Goal: Task Accomplishment & Management: Manage account settings

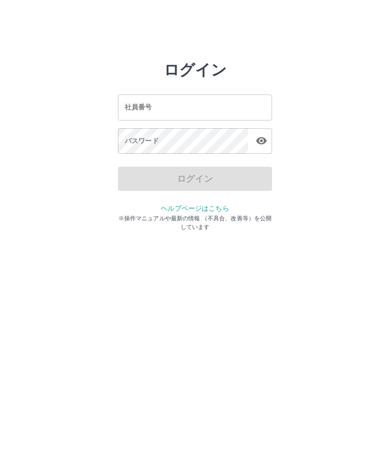
click at [202, 110] on input "社員番号" at bounding box center [195, 107] width 154 height 26
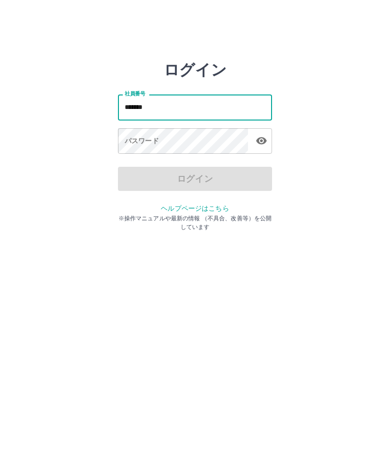
click at [262, 143] on icon "button" at bounding box center [261, 140] width 11 height 7
type input "*******"
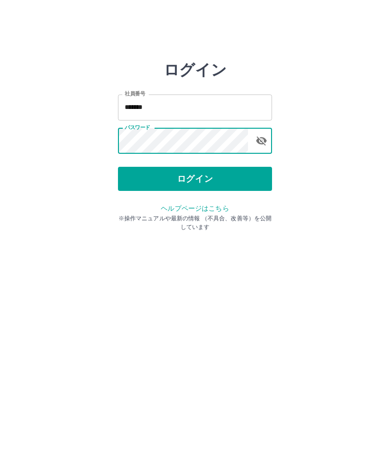
click at [214, 187] on button "ログイン" at bounding box center [195, 179] width 154 height 24
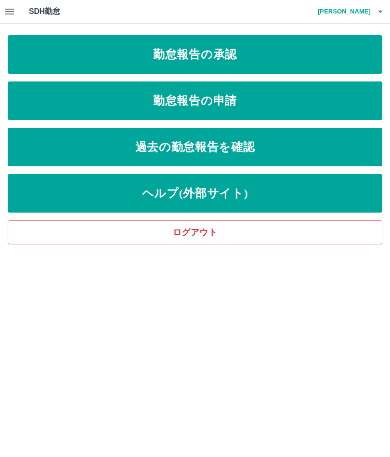
click at [259, 56] on link "勤怠報告の承認" at bounding box center [195, 54] width 375 height 39
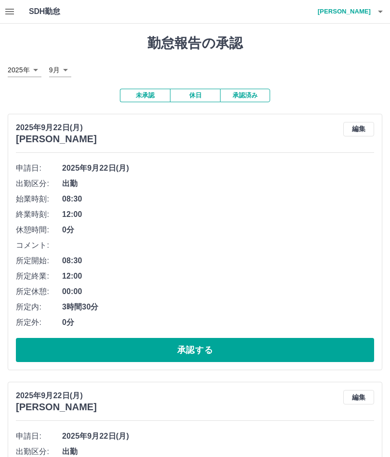
click at [107, 207] on li "終業時刻: 12:00" at bounding box center [195, 214] width 358 height 15
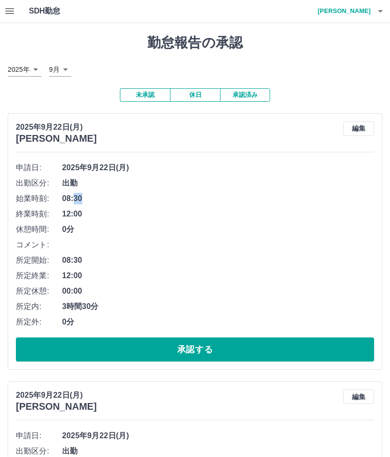
click at [277, 354] on button "承認する" at bounding box center [195, 350] width 358 height 24
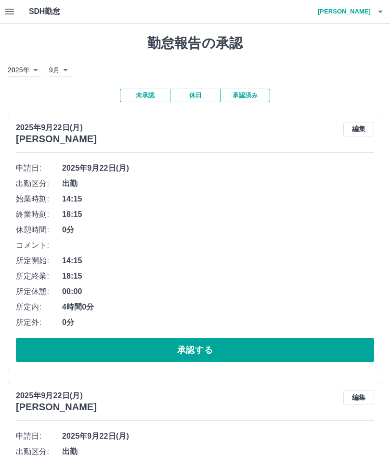
click at [207, 358] on button "承認する" at bounding box center [195, 350] width 358 height 24
click at [202, 344] on button "承認する" at bounding box center [195, 350] width 358 height 24
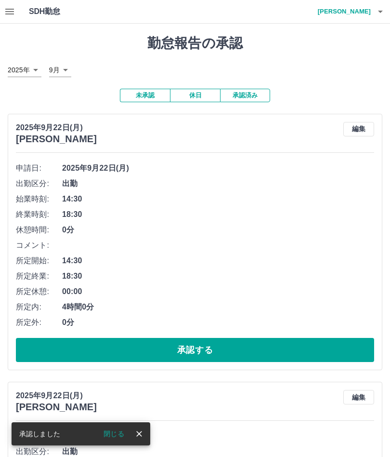
click at [203, 349] on button "承認する" at bounding box center [195, 350] width 358 height 24
click at [211, 350] on button "承認する" at bounding box center [195, 350] width 358 height 24
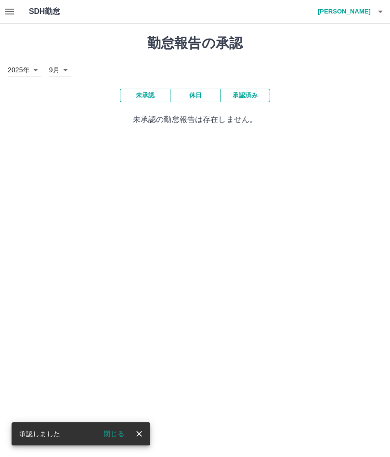
click at [389, 14] on button "button" at bounding box center [380, 11] width 19 height 23
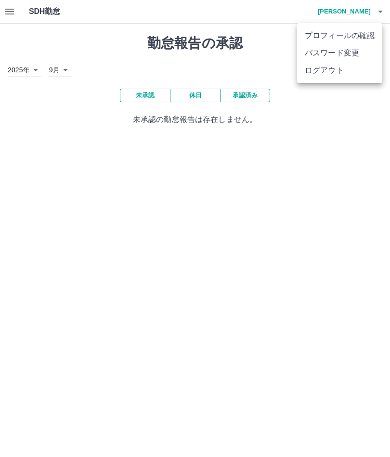
click at [345, 84] on div at bounding box center [195, 228] width 390 height 457
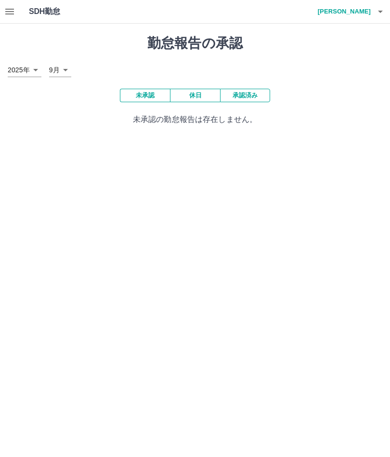
click at [386, 15] on icon "button" at bounding box center [381, 12] width 12 height 12
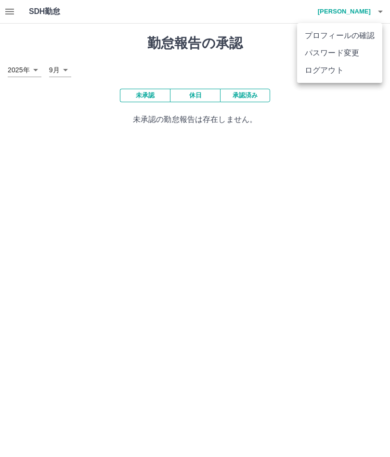
click at [323, 78] on li "ログアウト" at bounding box center [339, 70] width 85 height 17
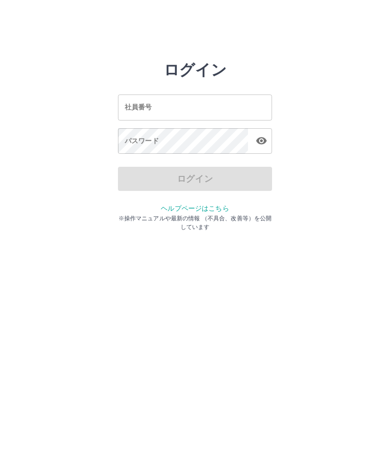
click at [239, 110] on input "社員番号" at bounding box center [195, 107] width 154 height 26
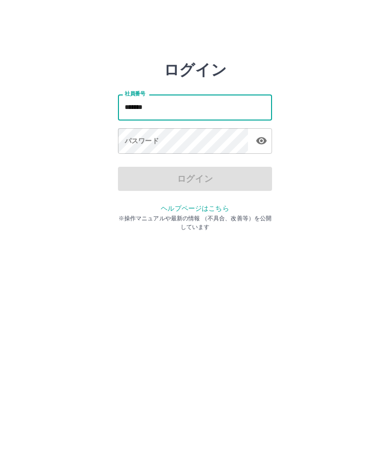
click at [265, 137] on icon "button" at bounding box center [262, 141] width 12 height 12
type input "*******"
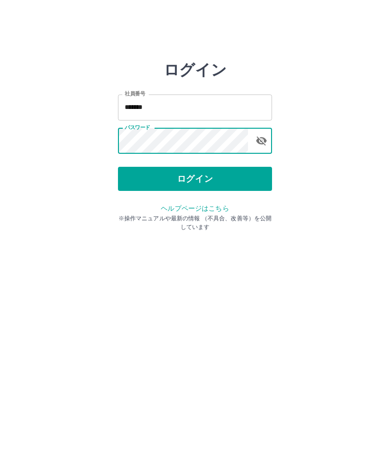
click at [225, 183] on button "ログイン" at bounding box center [195, 179] width 154 height 24
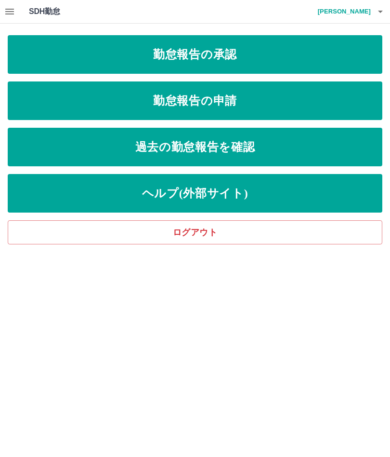
click at [256, 107] on link "勤怠報告の申請" at bounding box center [195, 100] width 375 height 39
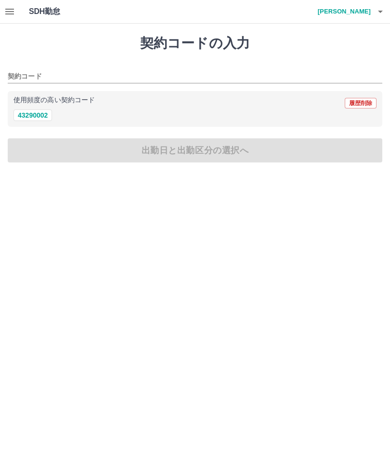
click at [42, 119] on button "43290002" at bounding box center [32, 115] width 39 height 12
type input "********"
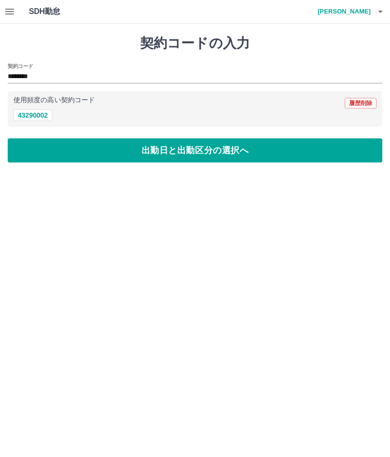
click at [105, 156] on button "出勤日と出勤区分の選択へ" at bounding box center [195, 150] width 375 height 24
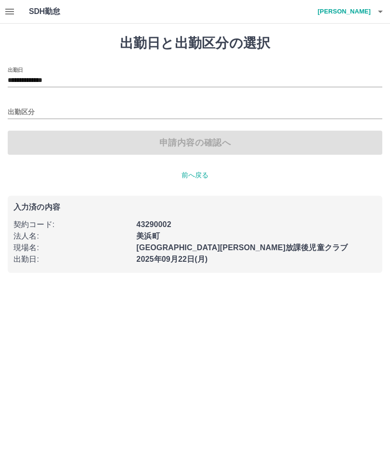
click at [27, 115] on input "出勤区分" at bounding box center [195, 112] width 375 height 12
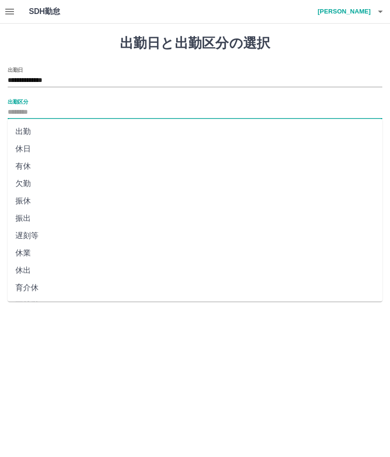
click at [25, 138] on li "出勤" at bounding box center [195, 131] width 375 height 17
type input "**"
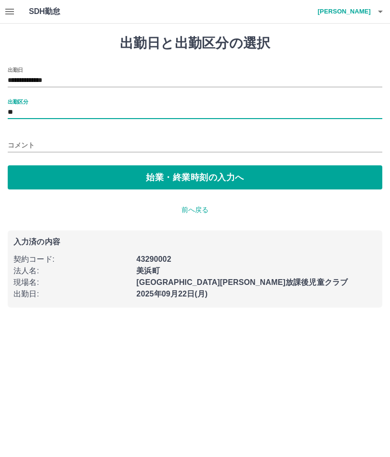
click at [153, 184] on button "始業・終業時刻の入力へ" at bounding box center [195, 177] width 375 height 24
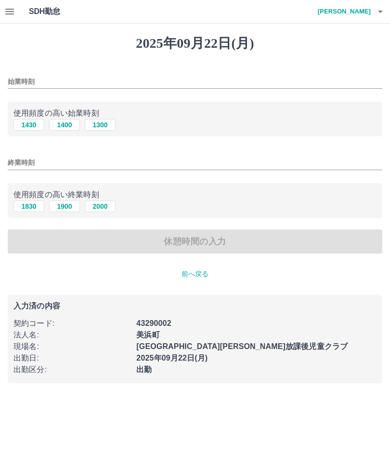
click at [101, 129] on button "1300" at bounding box center [100, 125] width 31 height 12
type input "****"
click at [58, 161] on input "終業時刻" at bounding box center [195, 163] width 375 height 14
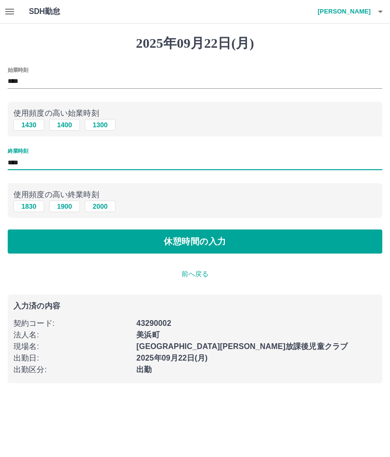
type input "****"
click at [199, 253] on button "休憩時間の入力" at bounding box center [195, 241] width 375 height 24
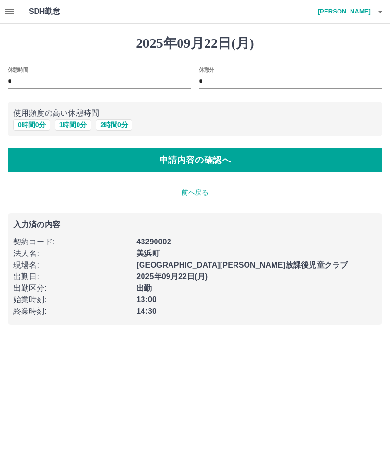
click at [212, 164] on button "申請内容の確認へ" at bounding box center [195, 160] width 375 height 24
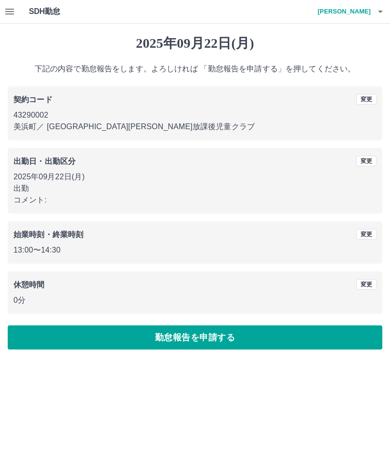
click at [218, 343] on button "勤怠報告を申請する" at bounding box center [195, 337] width 375 height 24
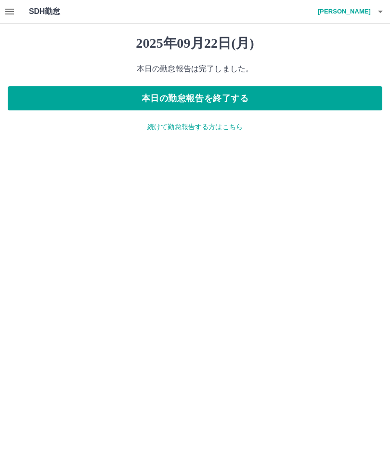
click at [220, 105] on button "本日の勤怠報告を終了する" at bounding box center [195, 98] width 375 height 24
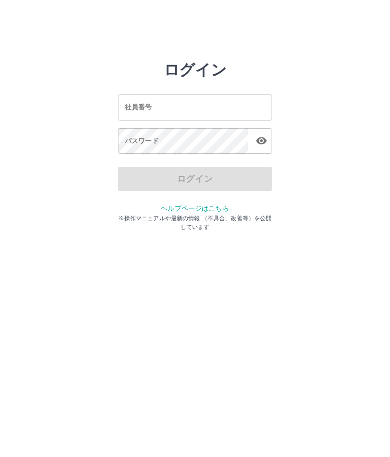
click at [208, 106] on input "社員番号" at bounding box center [195, 107] width 154 height 26
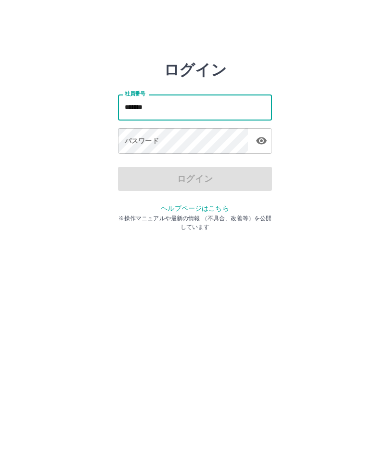
click at [265, 146] on button "button" at bounding box center [261, 140] width 19 height 19
type input "*******"
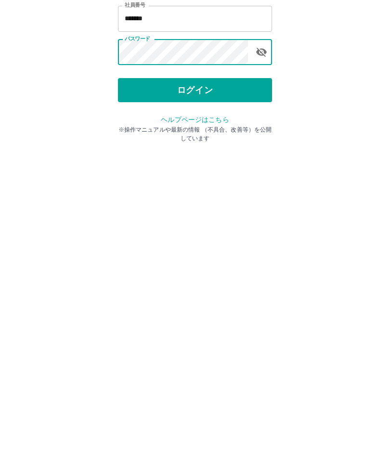
click at [221, 167] on button "ログイン" at bounding box center [195, 179] width 154 height 24
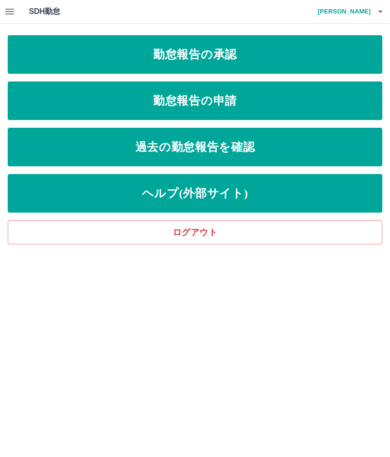
click at [235, 112] on link "勤怠報告の申請" at bounding box center [195, 100] width 375 height 39
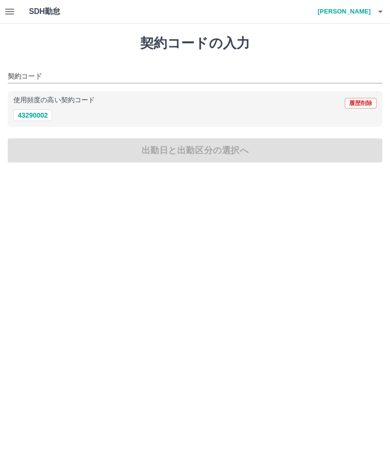
click at [41, 120] on button "43290002" at bounding box center [32, 115] width 39 height 12
type input "********"
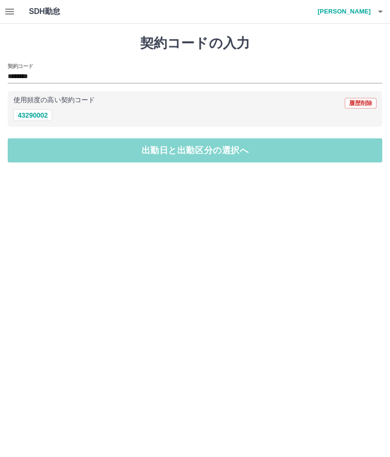
click at [158, 159] on button "出勤日と出勤区分の選択へ" at bounding box center [195, 150] width 375 height 24
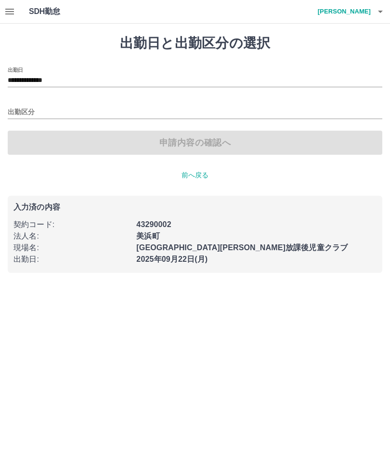
click at [30, 113] on input "出勤区分" at bounding box center [195, 112] width 375 height 12
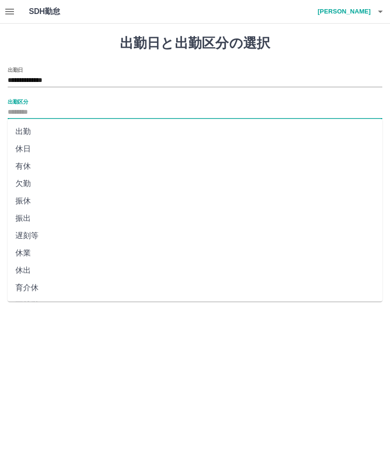
click at [26, 137] on li "出勤" at bounding box center [195, 131] width 375 height 17
type input "**"
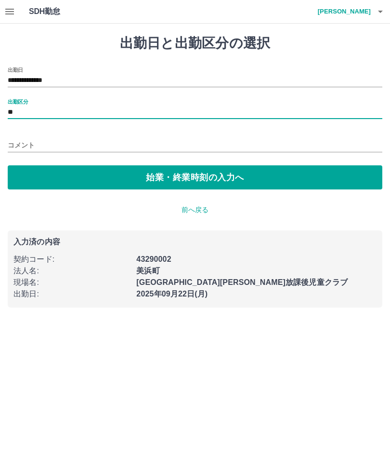
click at [227, 185] on button "始業・終業時刻の入力へ" at bounding box center [195, 177] width 375 height 24
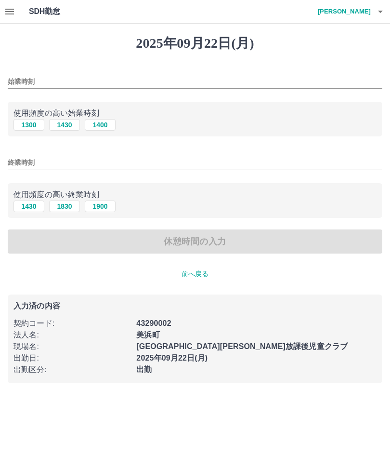
click at [72, 130] on button "1430" at bounding box center [64, 125] width 31 height 12
type input "****"
click at [107, 209] on button "1900" at bounding box center [100, 206] width 31 height 12
type input "****"
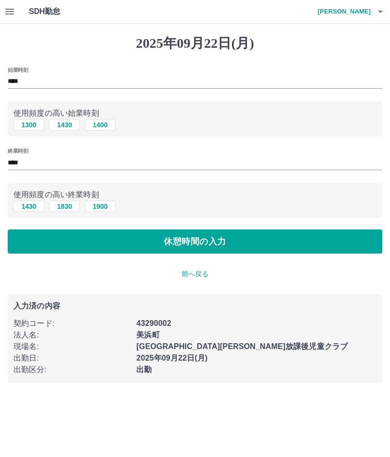
click at [217, 250] on button "休憩時間の入力" at bounding box center [195, 241] width 375 height 24
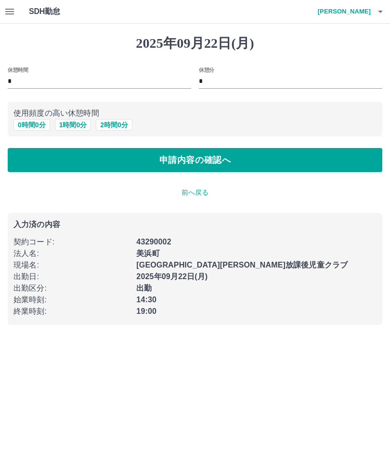
click at [211, 171] on button "申請内容の確認へ" at bounding box center [195, 160] width 375 height 24
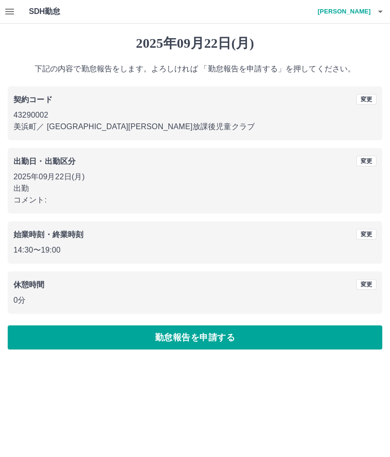
click at [216, 338] on button "勤怠報告を申請する" at bounding box center [195, 337] width 375 height 24
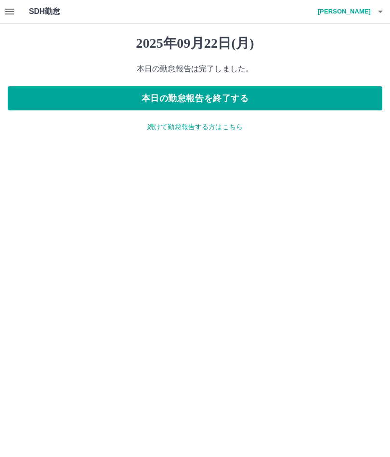
click at [222, 107] on button "本日の勤怠報告を終了する" at bounding box center [195, 98] width 375 height 24
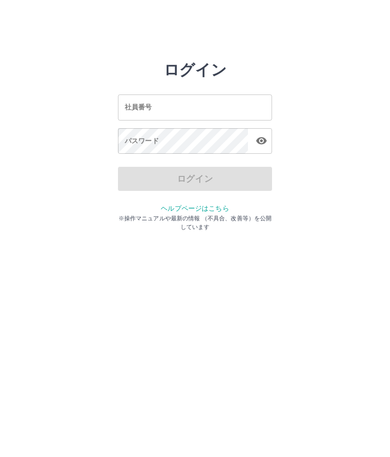
click at [212, 106] on input "社員番号" at bounding box center [195, 107] width 154 height 26
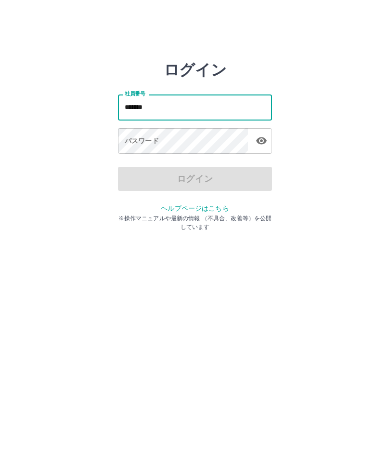
click at [268, 146] on button "button" at bounding box center [261, 140] width 19 height 19
type input "*******"
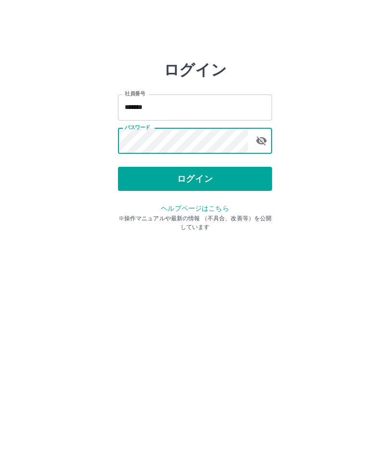
click at [215, 183] on button "ログイン" at bounding box center [195, 179] width 154 height 24
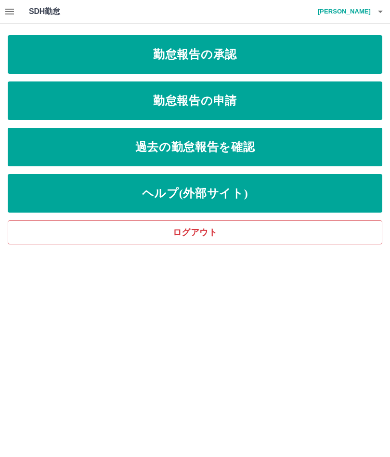
click at [217, 55] on link "勤怠報告の承認" at bounding box center [195, 54] width 375 height 39
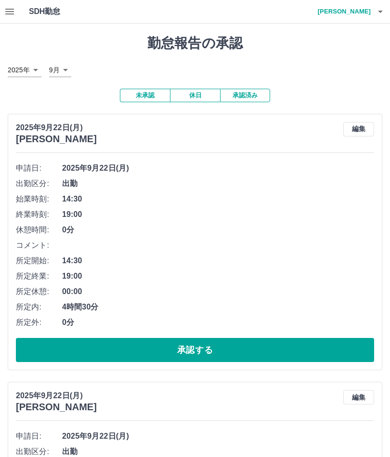
click at [213, 348] on button "承認する" at bounding box center [195, 350] width 358 height 24
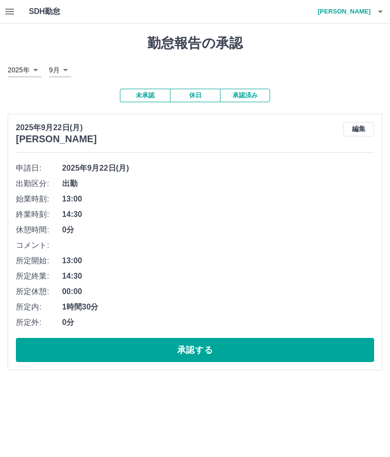
click at [126, 209] on span "14:30" at bounding box center [218, 215] width 312 height 12
click at [209, 354] on button "承認する" at bounding box center [195, 350] width 358 height 24
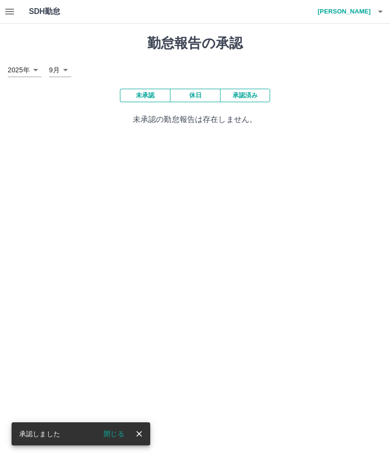
click at [389, 12] on button "button" at bounding box center [380, 11] width 19 height 23
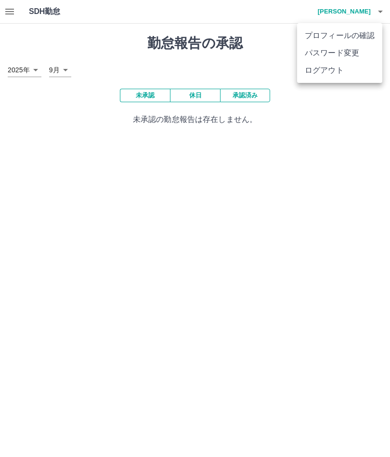
click at [341, 78] on li "ログアウト" at bounding box center [339, 70] width 85 height 17
